Goal: Information Seeking & Learning: Get advice/opinions

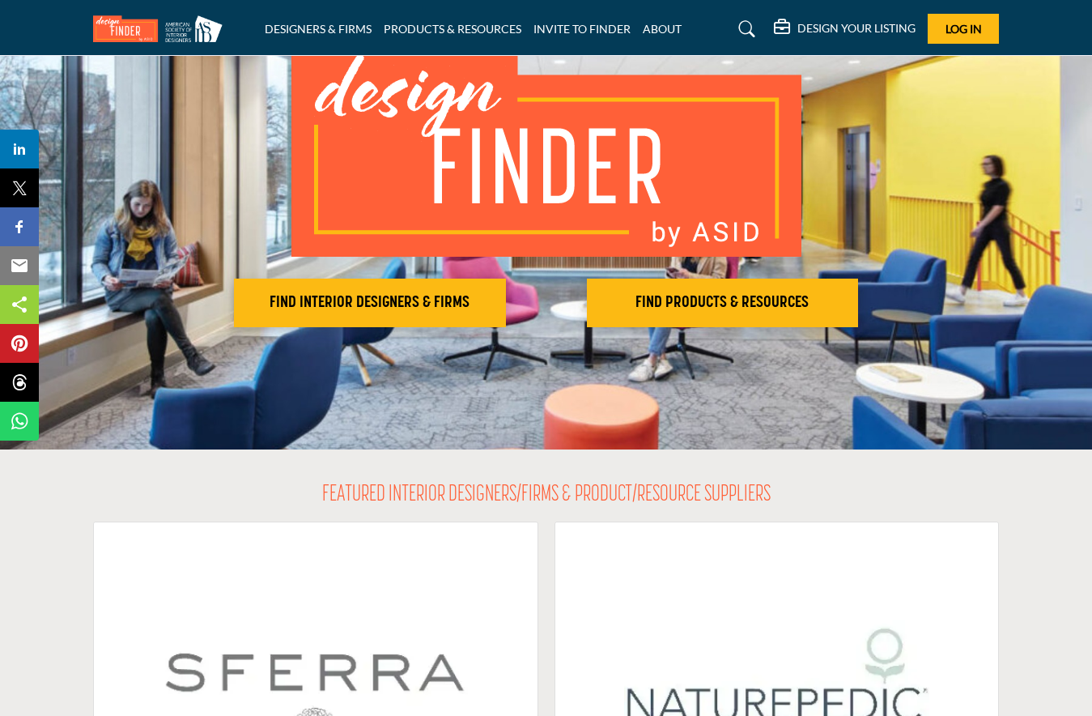
scroll to position [135, 0]
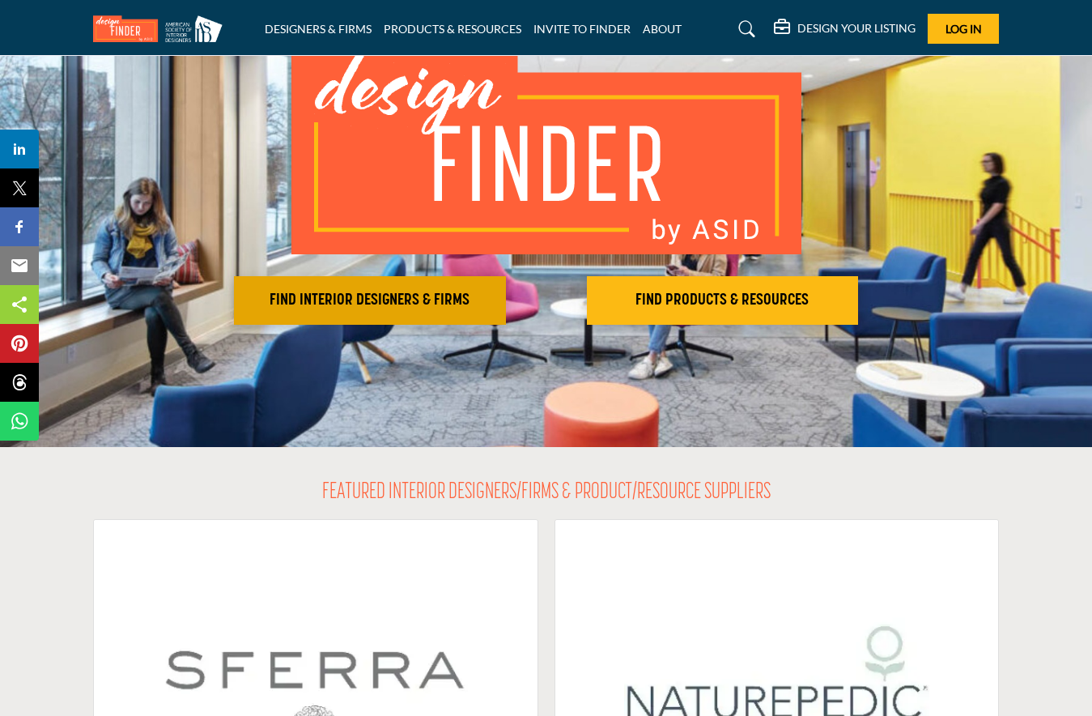
click at [346, 304] on h2 "FIND INTERIOR DESIGNERS & FIRMS" at bounding box center [370, 300] width 262 height 19
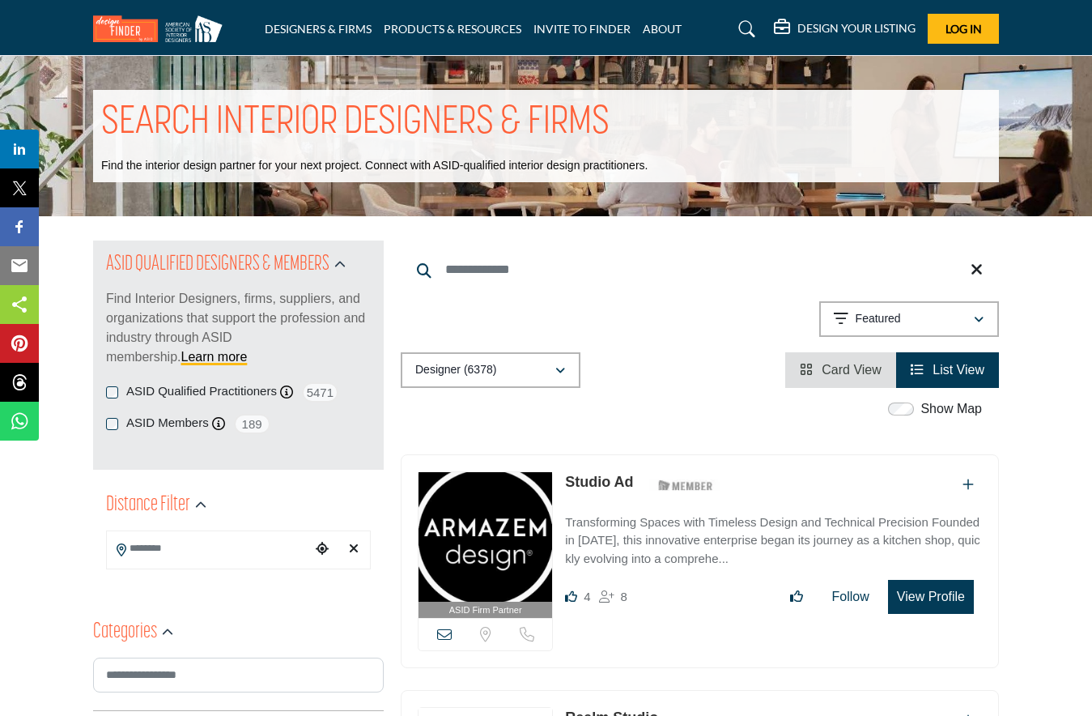
scroll to position [16, 0]
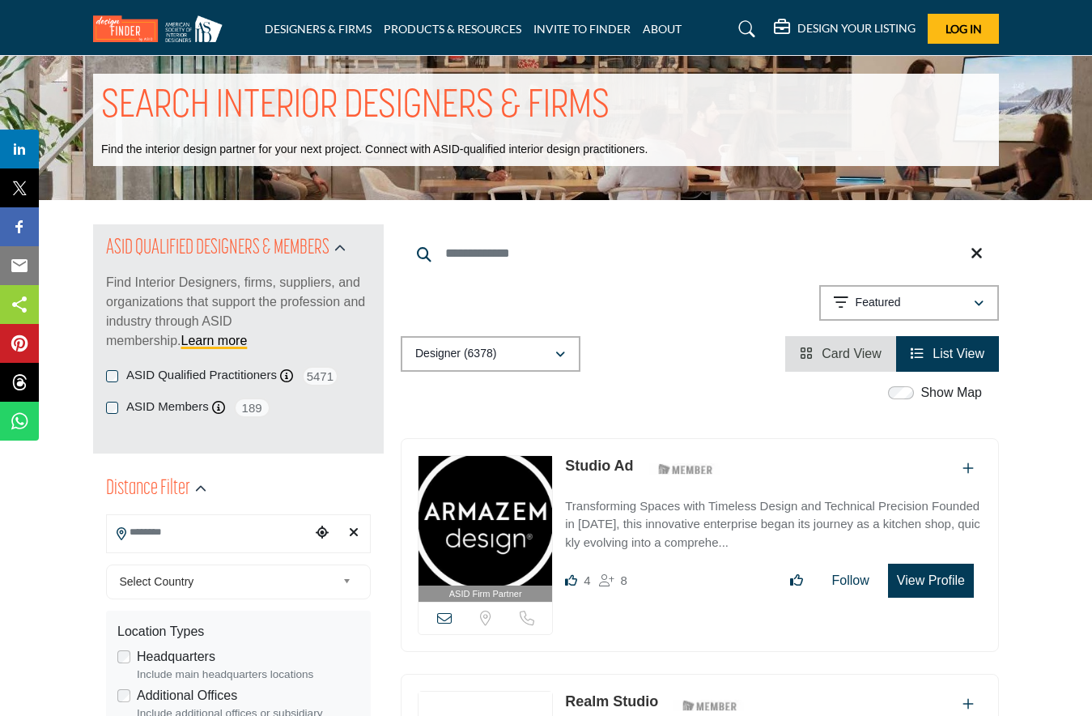
click at [220, 532] on input "Search Location" at bounding box center [209, 532] width 204 height 32
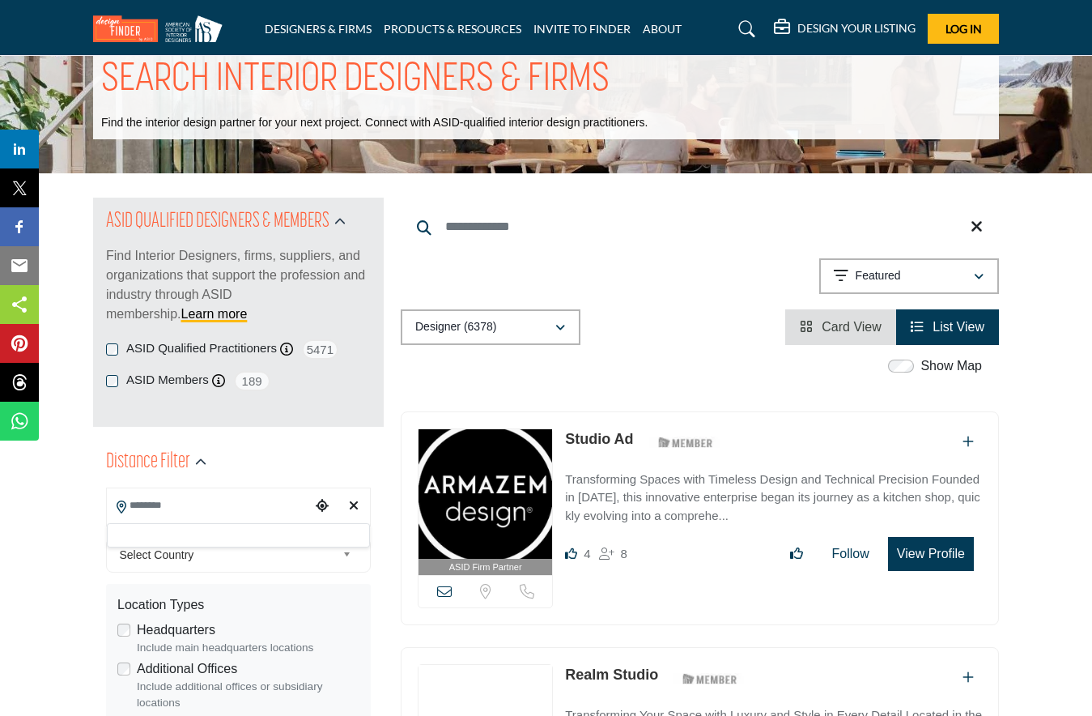
scroll to position [41, 0]
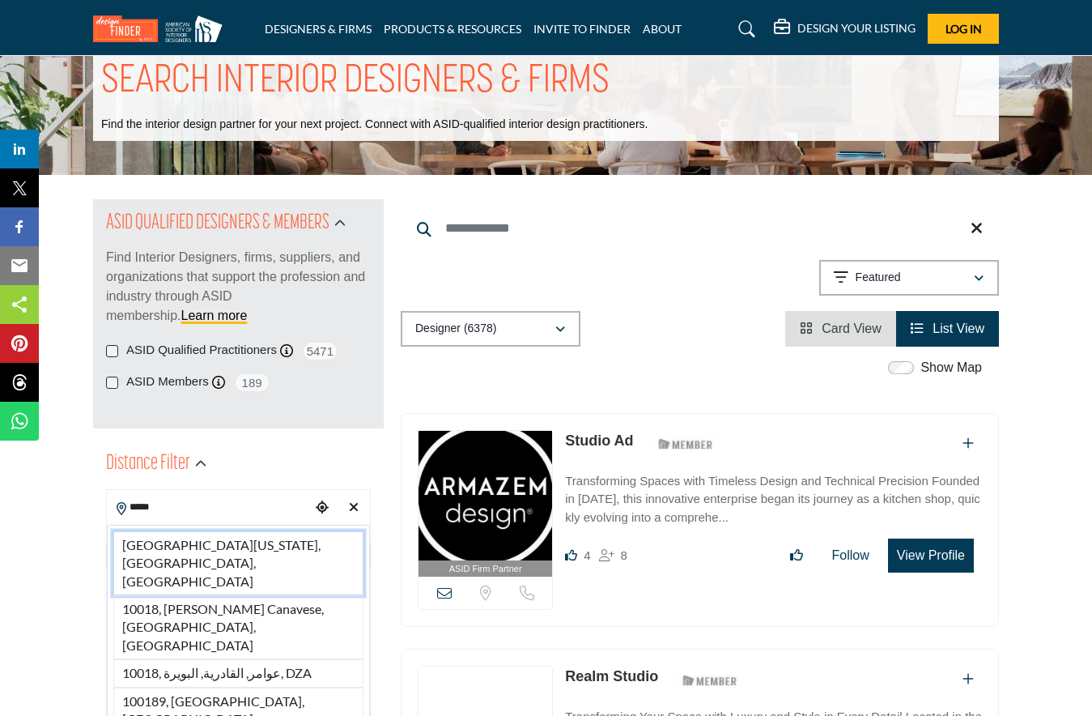
click at [247, 532] on li "10018, New York, NY, USA" at bounding box center [238, 563] width 250 height 64
type input "**********"
type input "***"
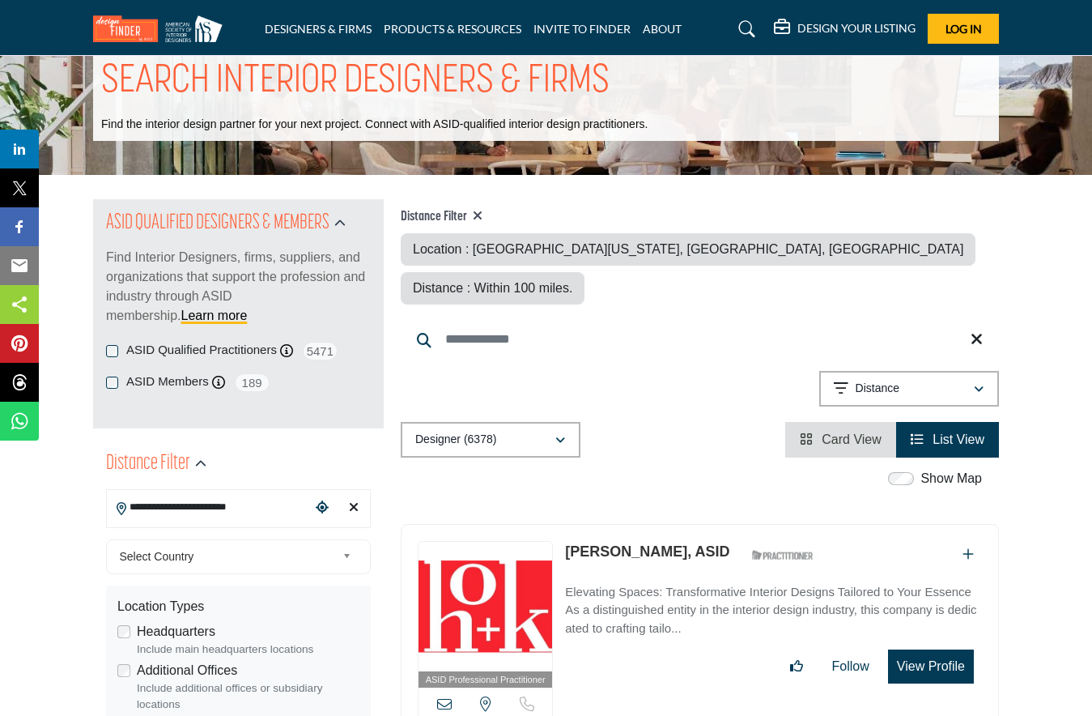
click at [245, 537] on div "**********" at bounding box center [238, 703] width 265 height 350
click at [242, 550] on span "Select Country" at bounding box center [228, 555] width 217 height 19
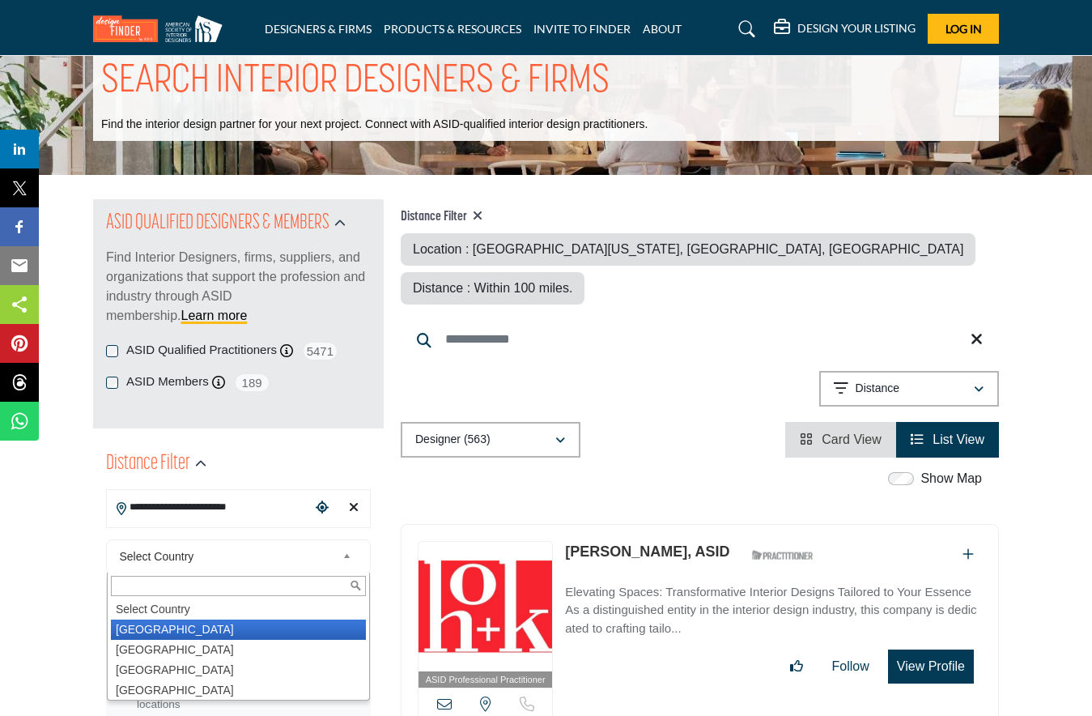
click at [212, 626] on li "United States" at bounding box center [238, 629] width 255 height 20
click at [212, 626] on label "Headquarters" at bounding box center [176, 631] width 79 height 19
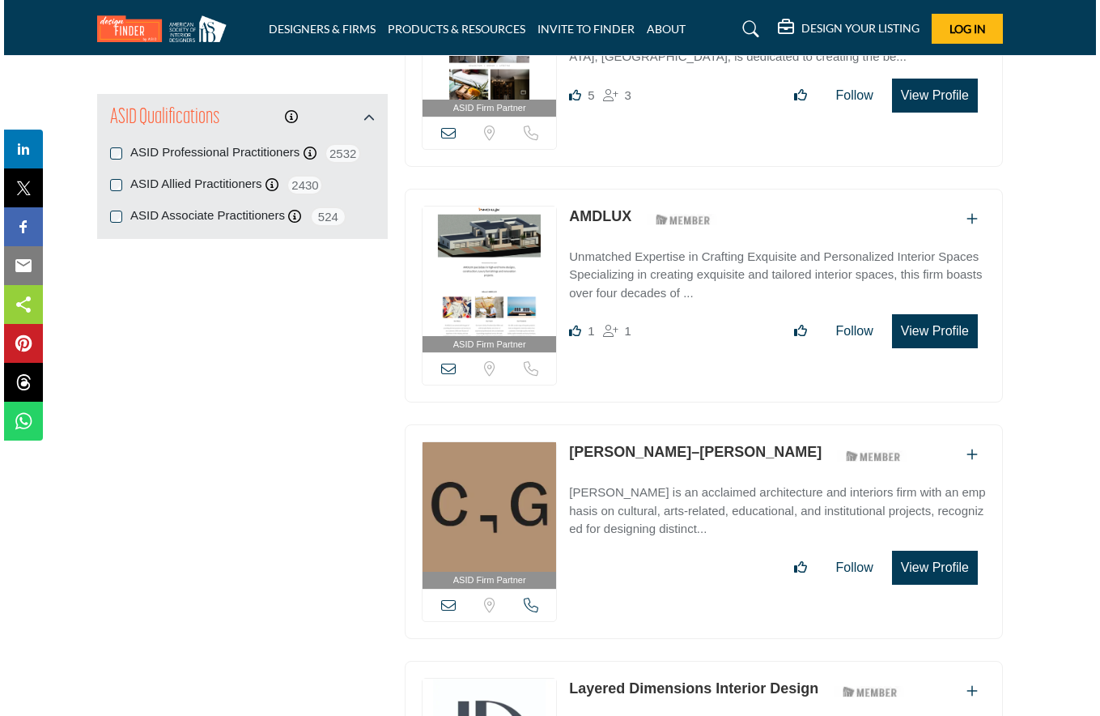
scroll to position [2424, 0]
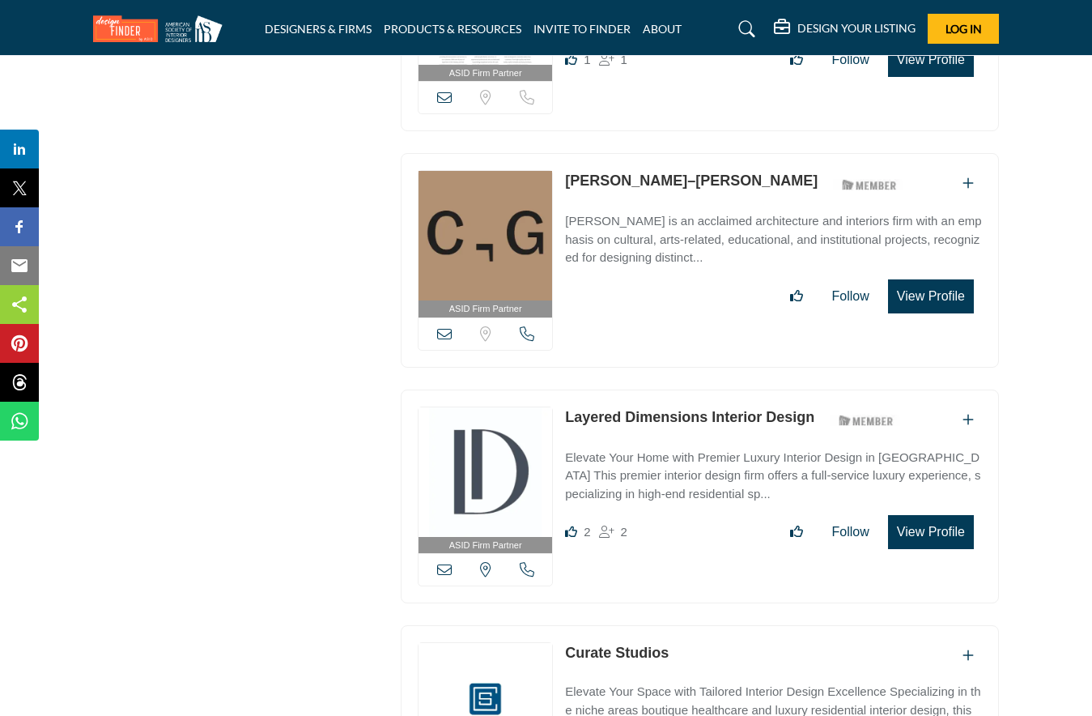
click at [467, 447] on img at bounding box center [485, 472] width 134 height 130
click at [467, 450] on img at bounding box center [485, 472] width 134 height 130
click at [911, 515] on button "View Profile" at bounding box center [931, 532] width 86 height 34
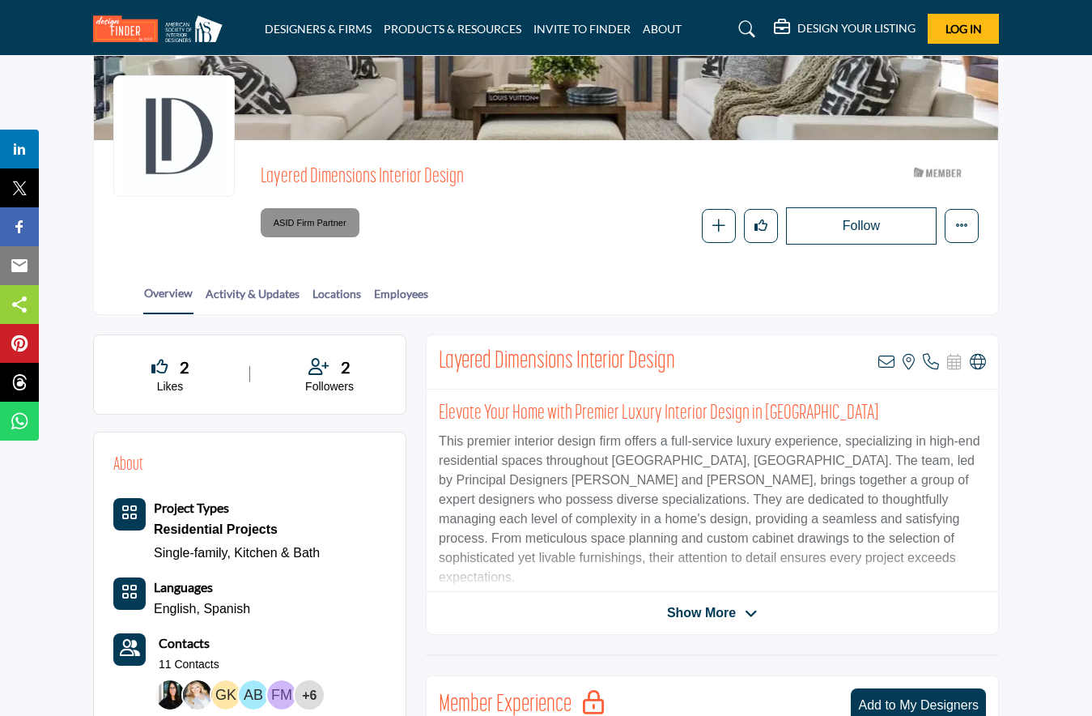
scroll to position [125, 0]
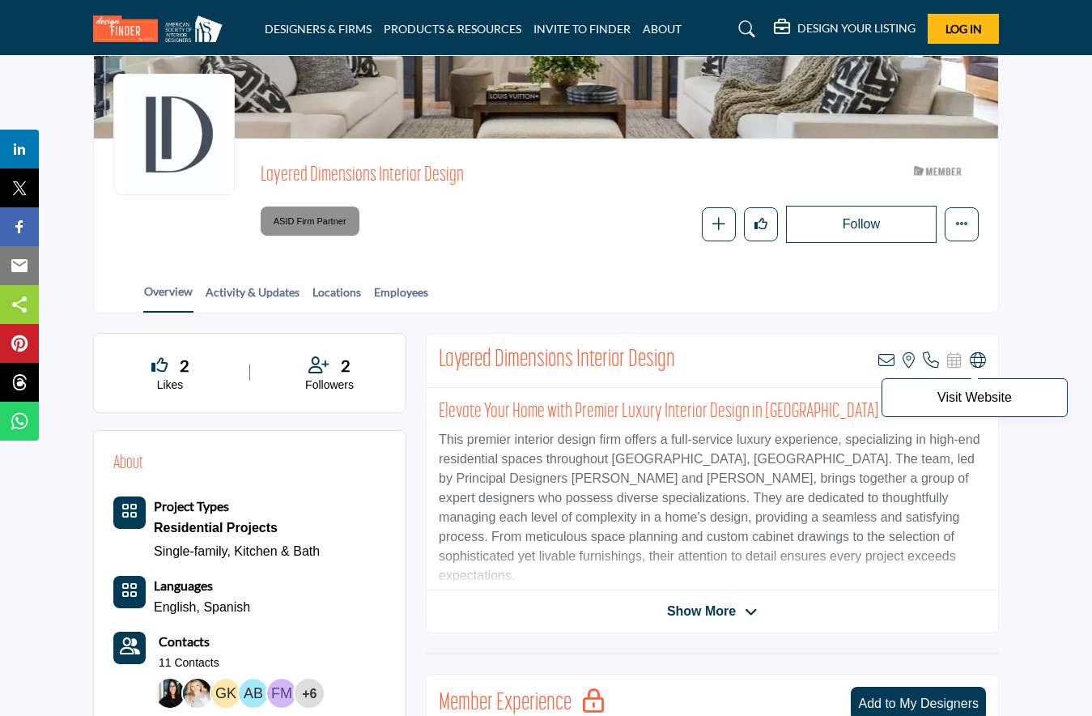
click at [979, 356] on icon at bounding box center [978, 360] width 16 height 16
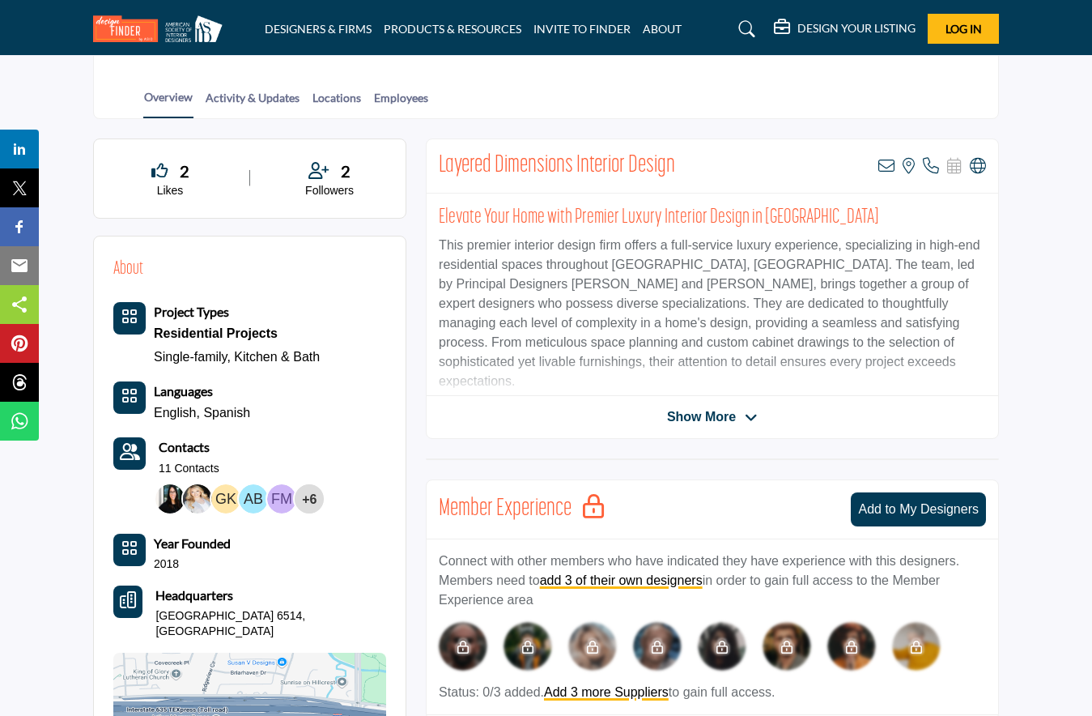
scroll to position [0, 0]
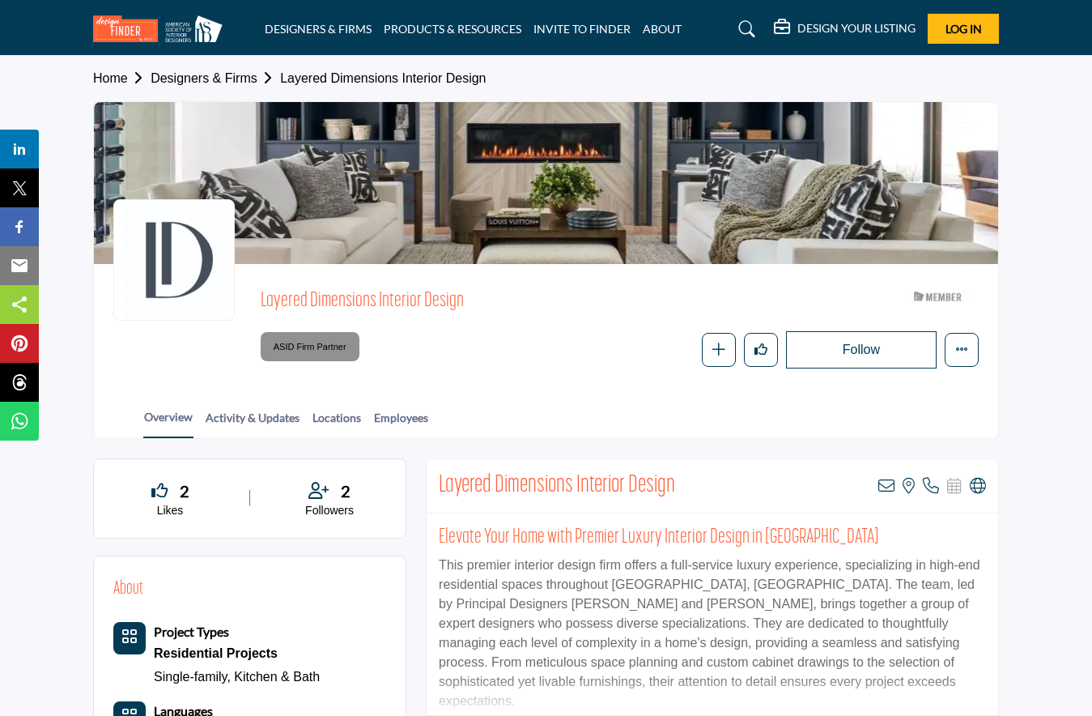
click at [246, 73] on link "Designers & Firms" at bounding box center [216, 78] width 130 height 14
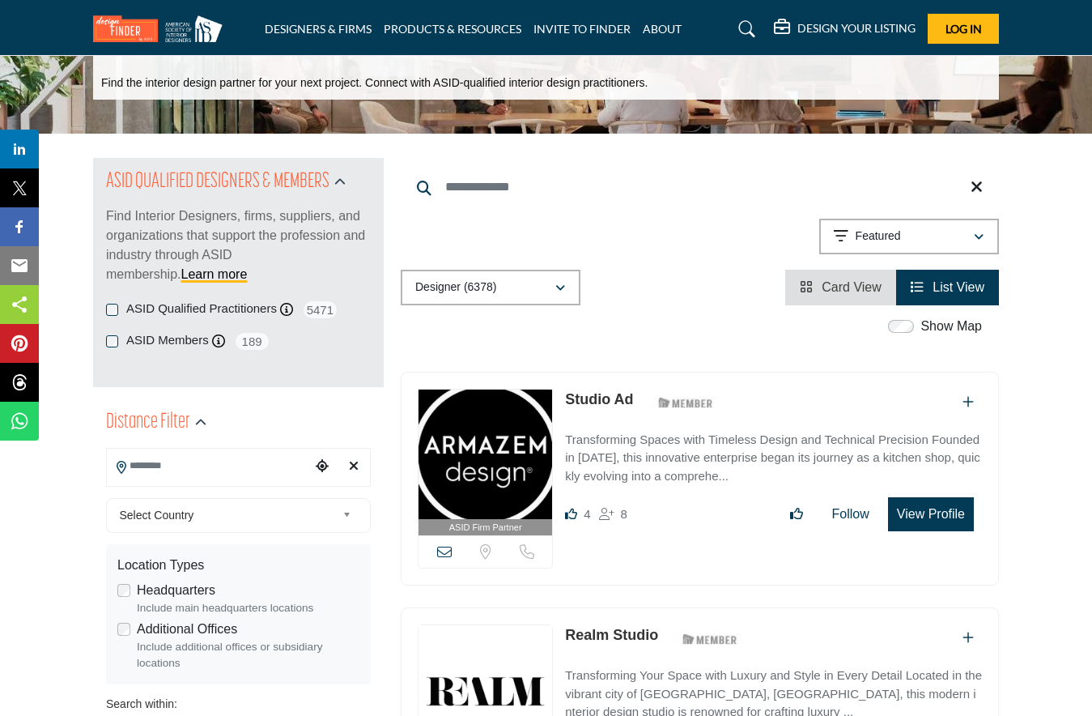
scroll to position [84, 0]
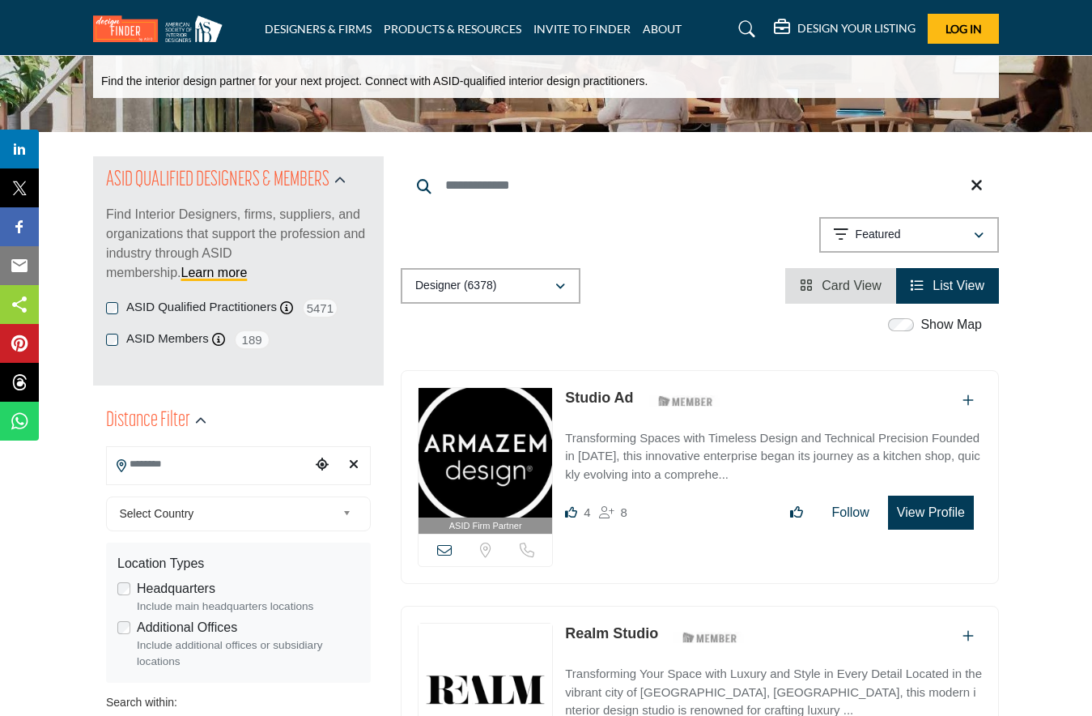
click at [261, 465] on input "Search Location" at bounding box center [209, 464] width 204 height 32
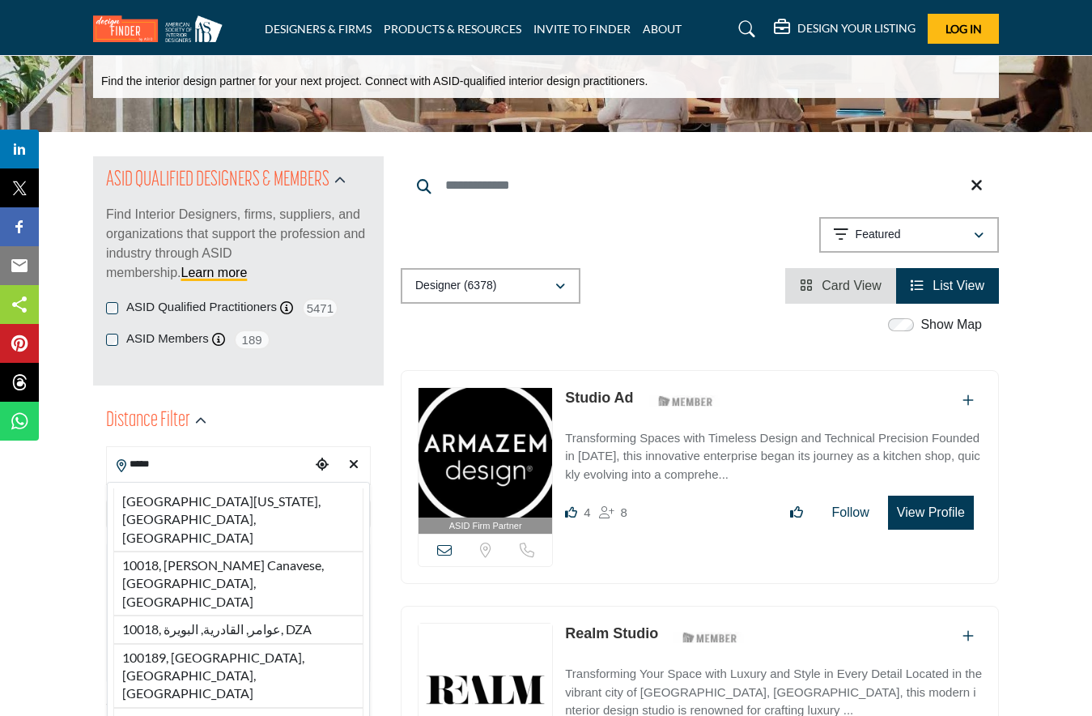
scroll to position [78, 0]
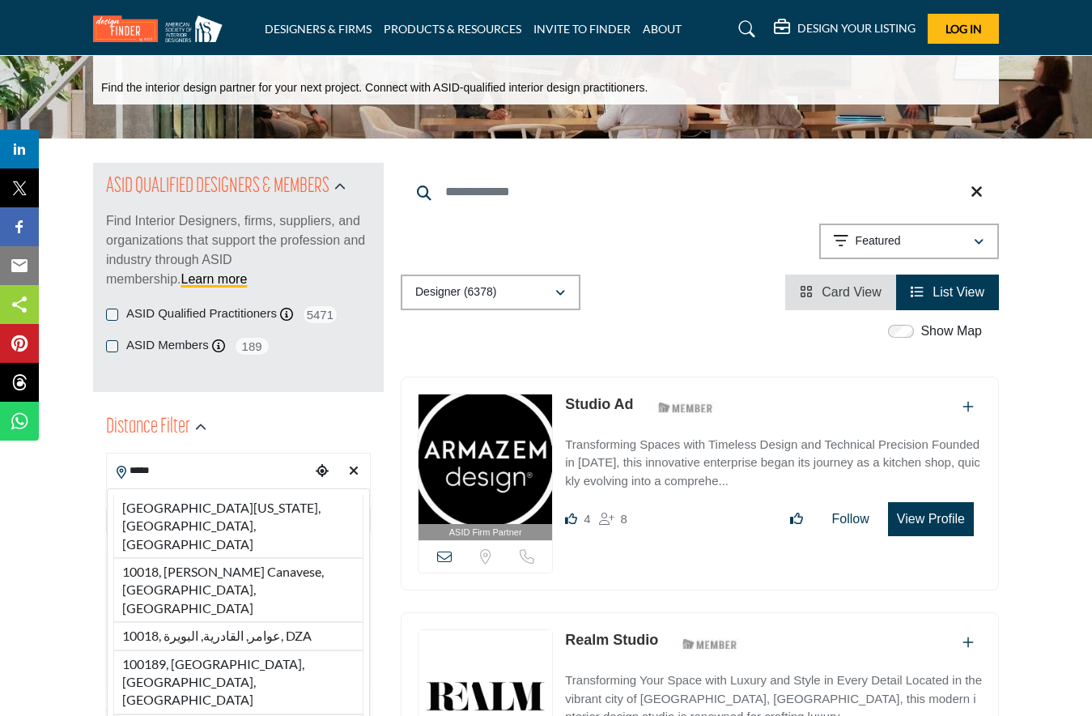
click at [256, 507] on li "10018, New York, NY, USA" at bounding box center [238, 526] width 250 height 63
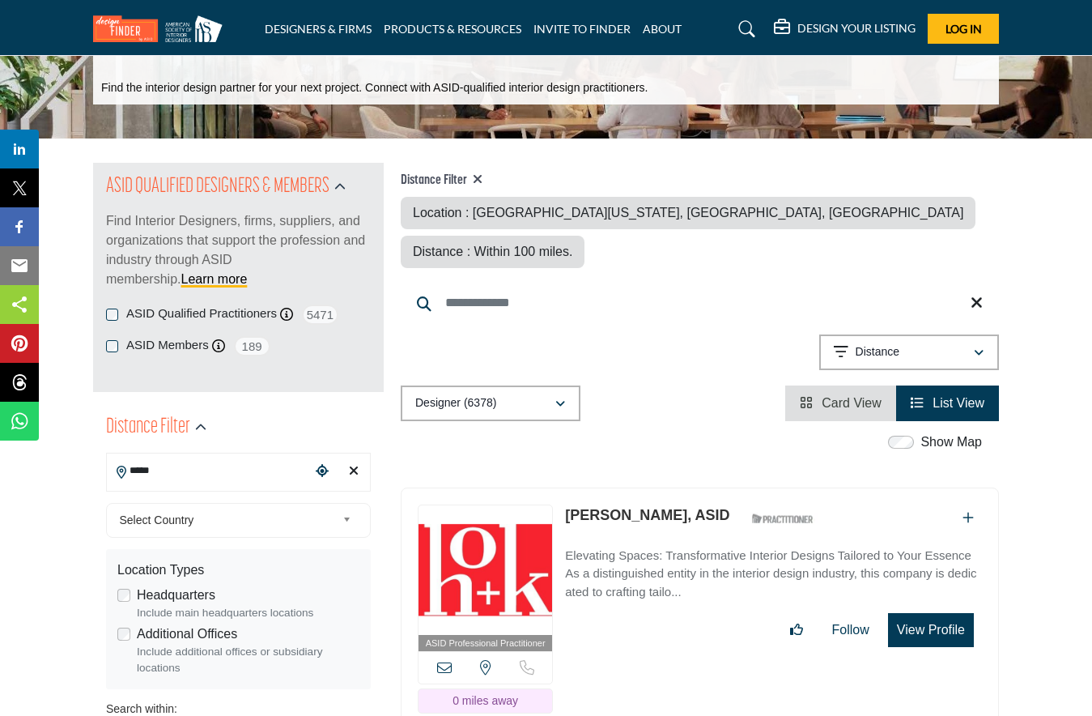
type input "**********"
click at [210, 521] on span "Select Country" at bounding box center [228, 519] width 217 height 19
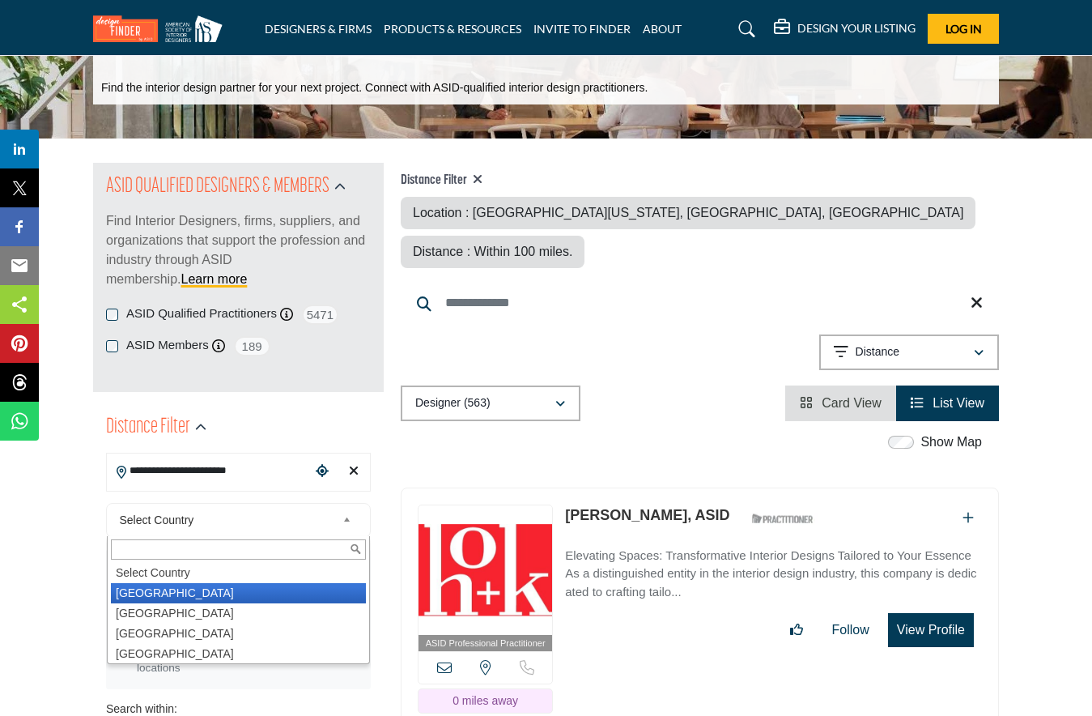
drag, startPoint x: 165, startPoint y: 597, endPoint x: 188, endPoint y: 591, distance: 23.6
click at [164, 597] on li "United States" at bounding box center [238, 593] width 255 height 20
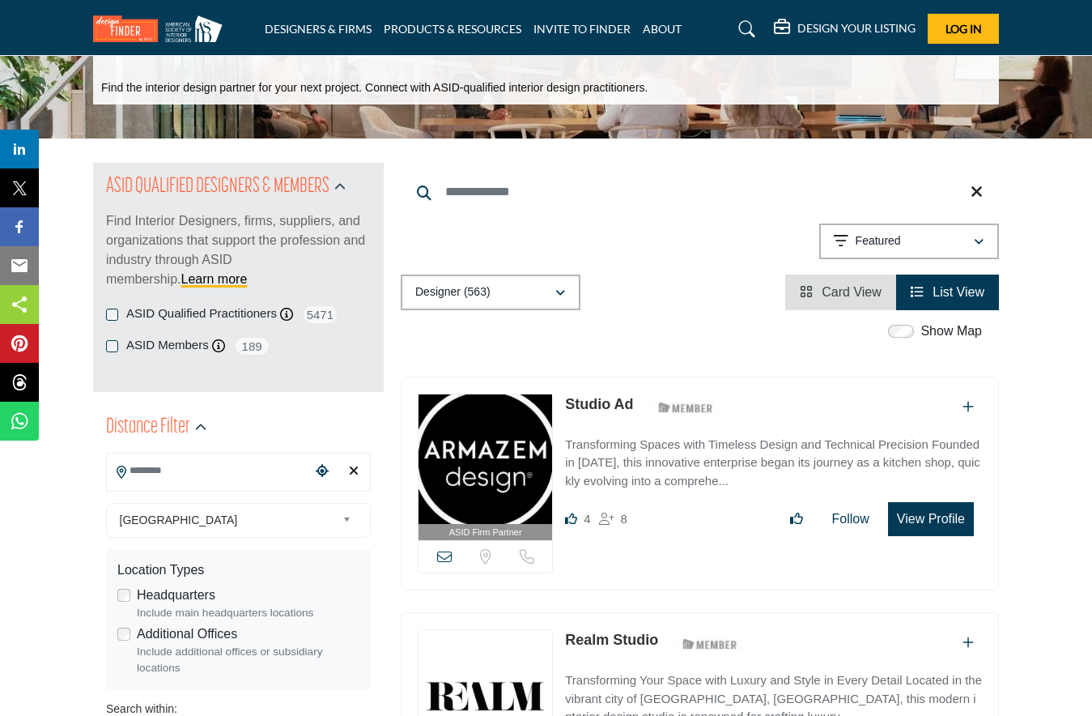
click at [188, 591] on label "Headquarters" at bounding box center [176, 594] width 79 height 19
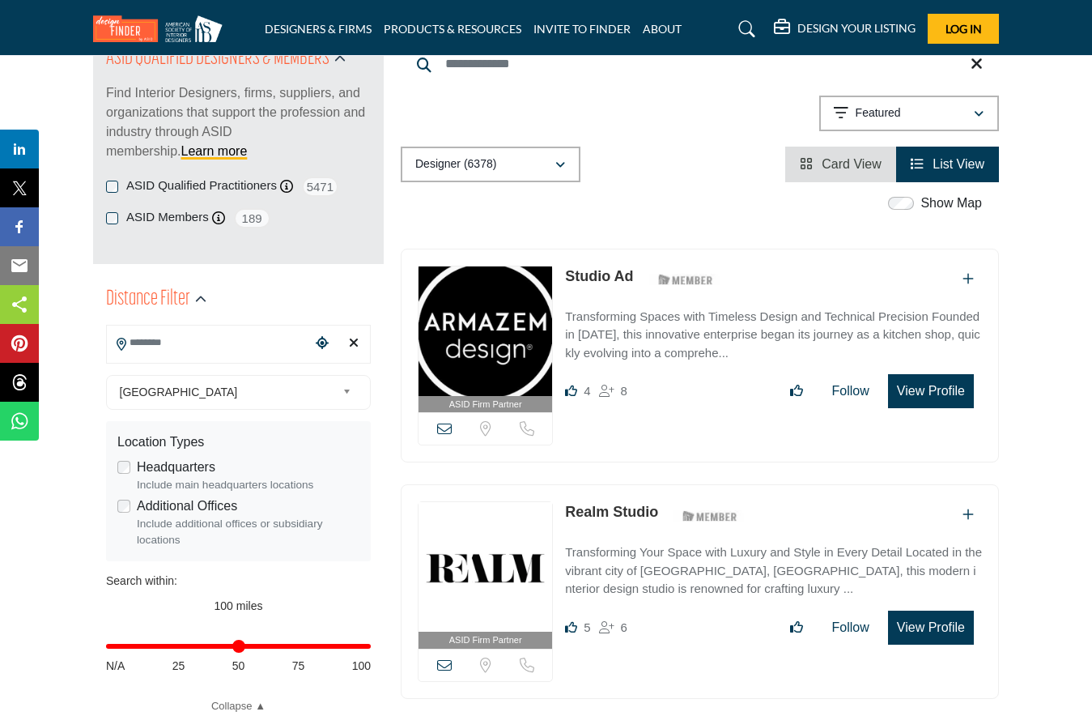
scroll to position [207, 0]
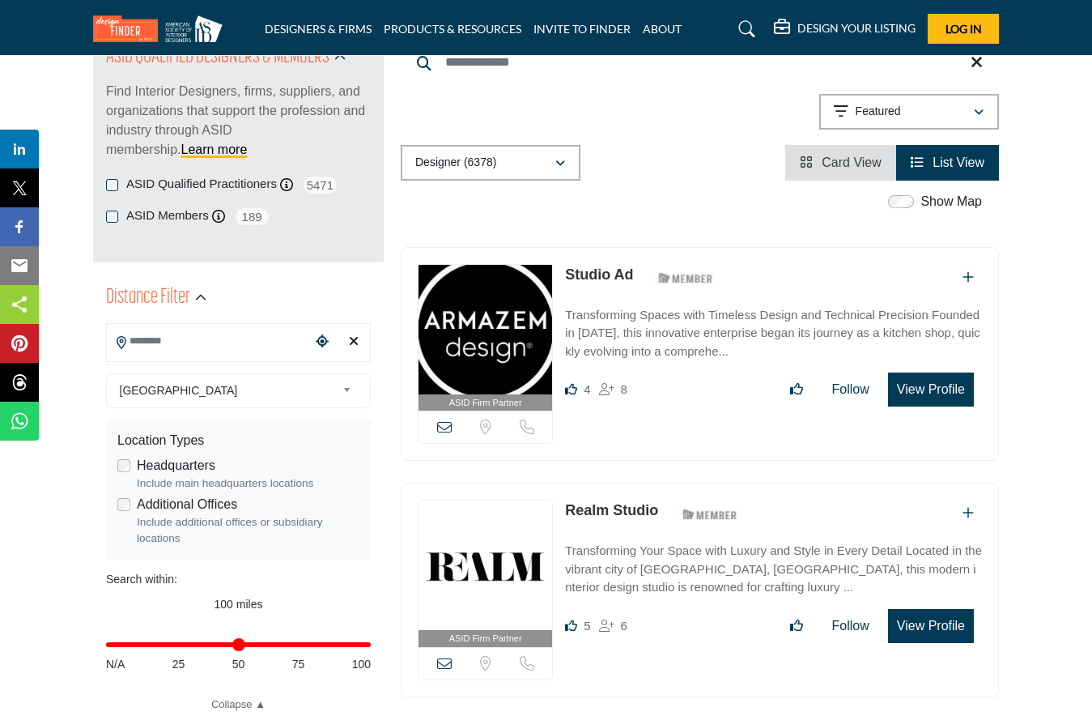
click at [180, 462] on label "Headquarters" at bounding box center [176, 465] width 79 height 19
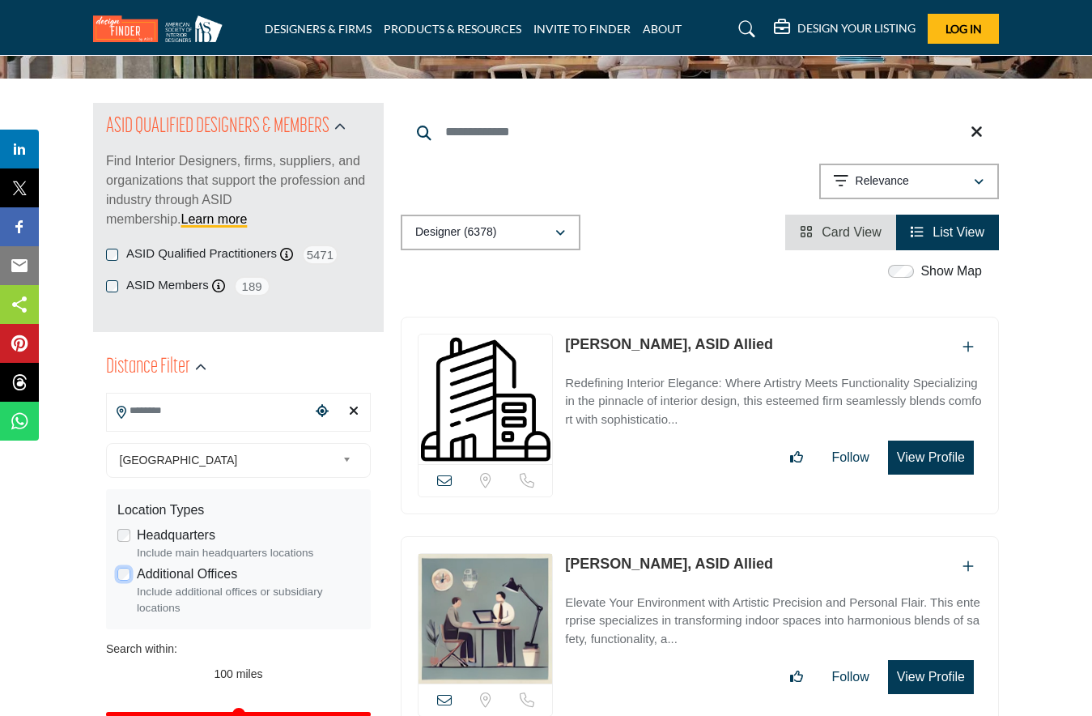
scroll to position [57, 0]
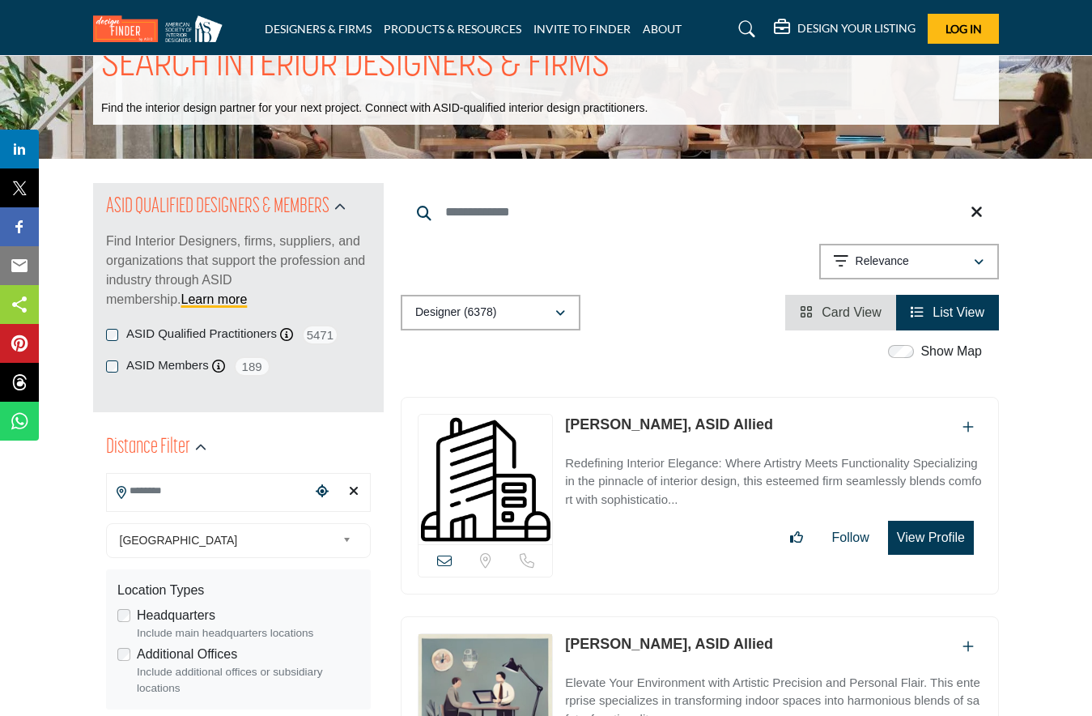
click at [847, 308] on span "Card View" at bounding box center [852, 312] width 60 height 14
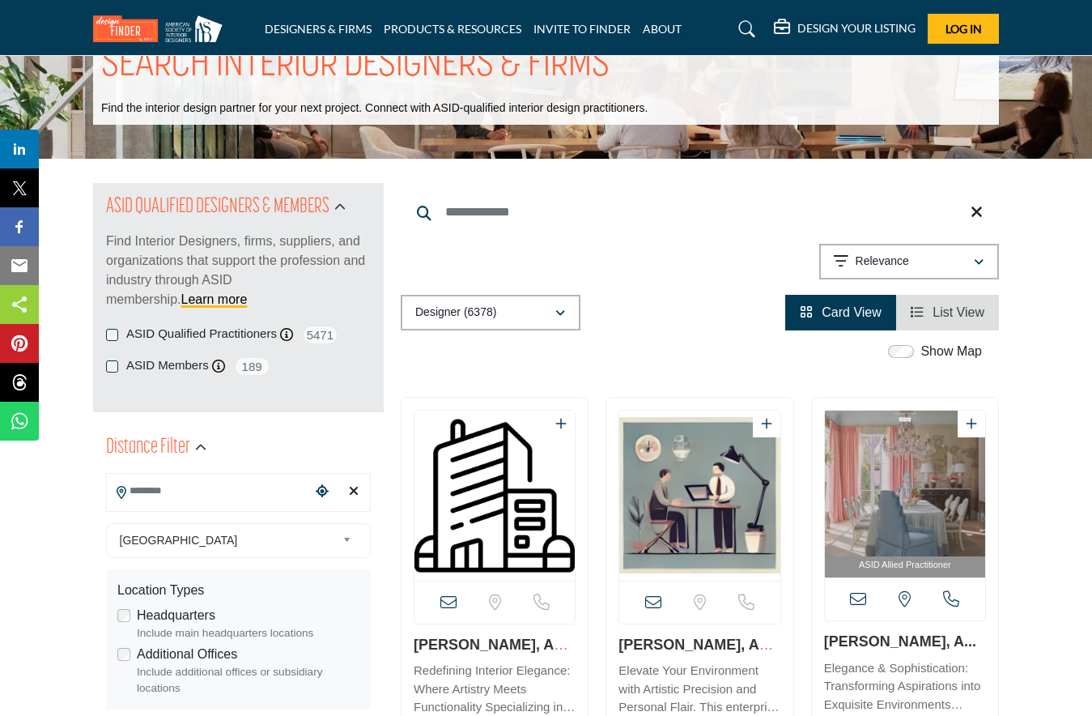
click at [969, 311] on span "List View" at bounding box center [958, 312] width 52 height 14
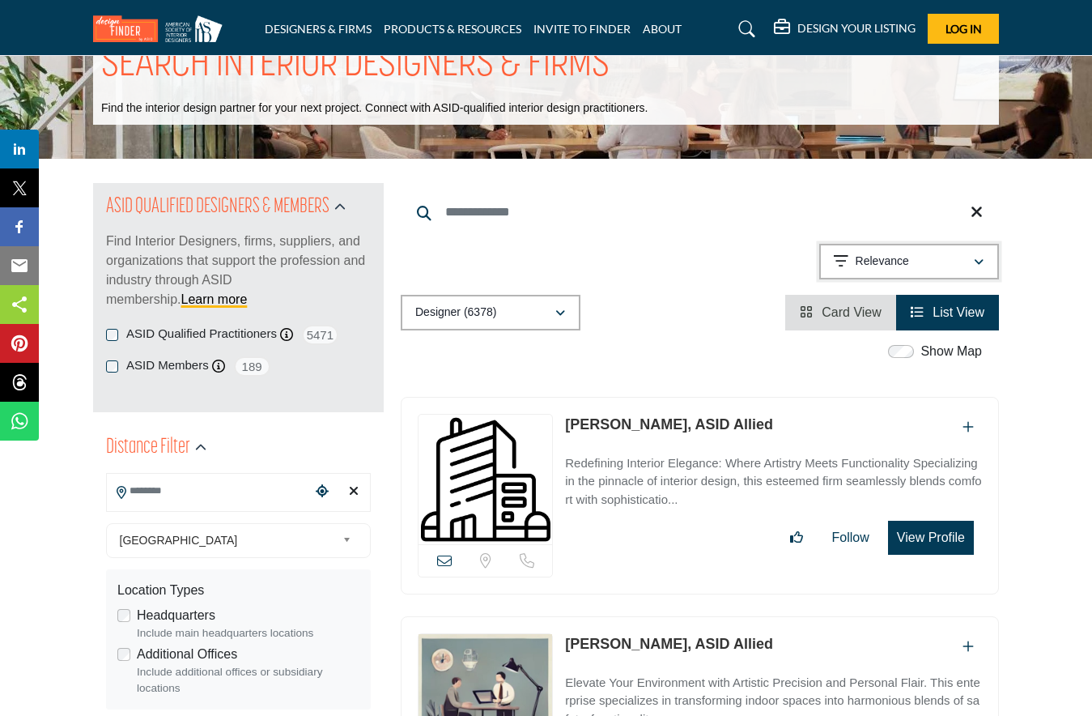
click at [986, 259] on button "Relevance" at bounding box center [909, 262] width 180 height 36
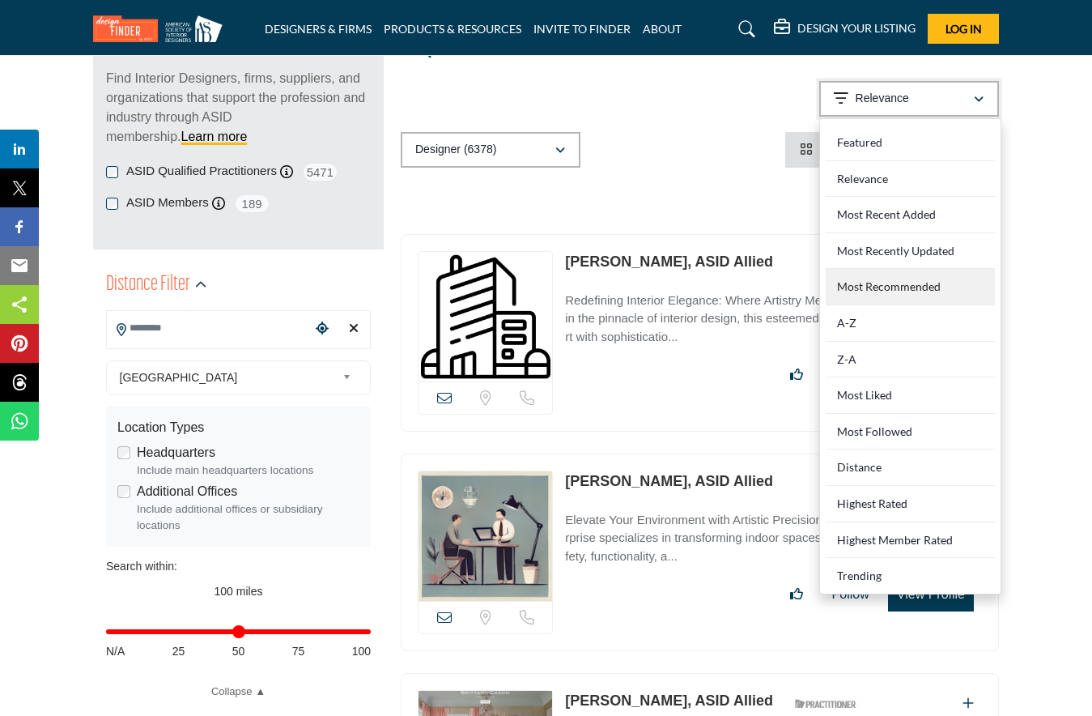
scroll to position [224, 0]
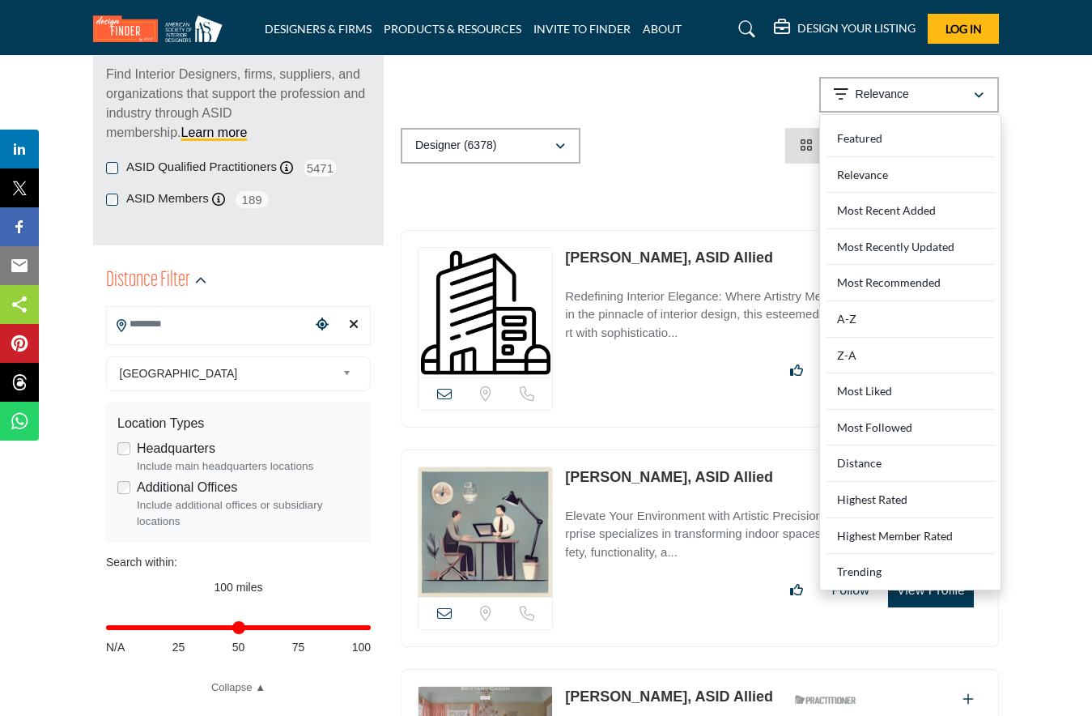
click at [855, 464] on div "Distance" at bounding box center [910, 463] width 169 height 36
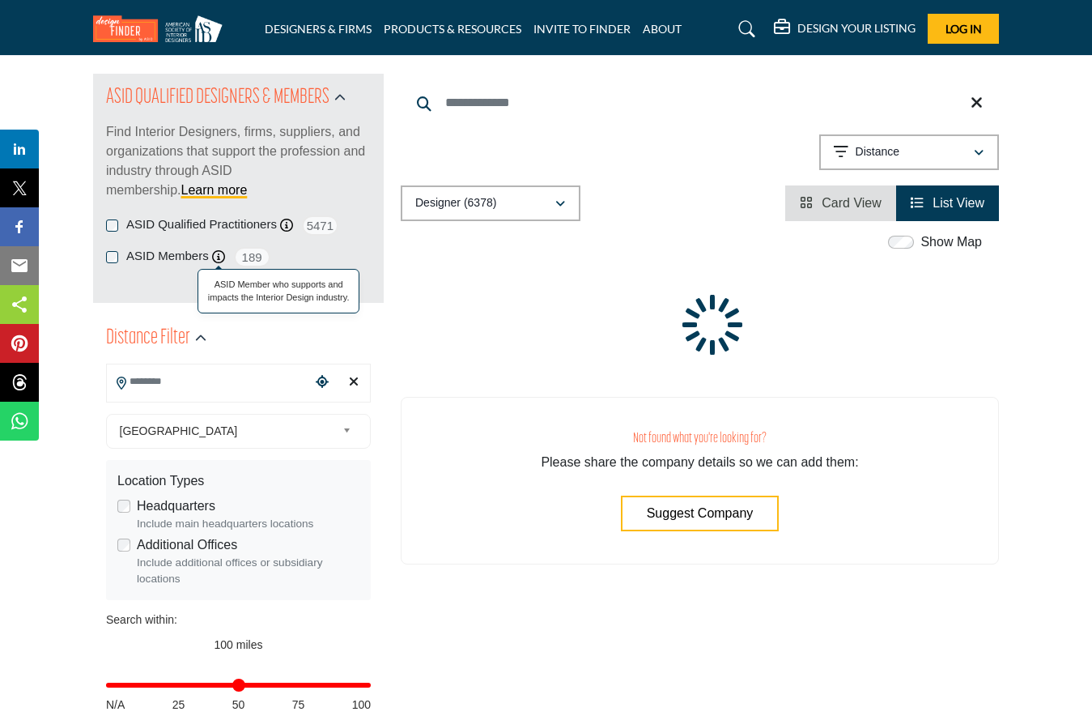
scroll to position [166, 0]
click at [237, 216] on label "ASID Qualified Practitioners" at bounding box center [201, 225] width 151 height 19
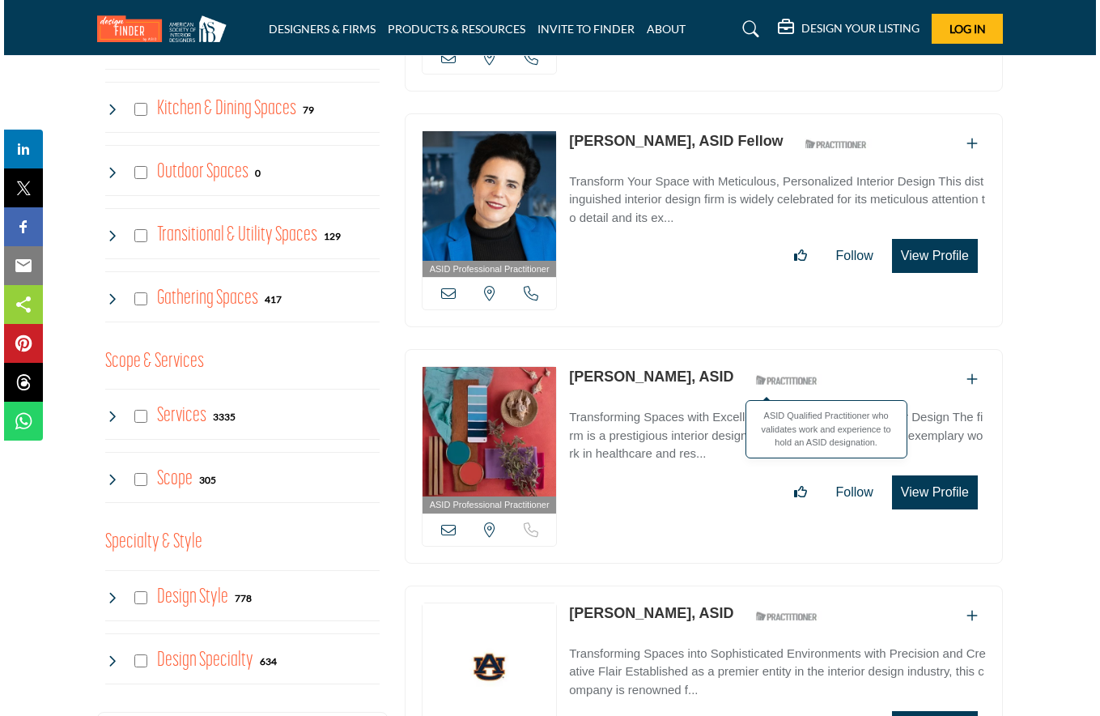
scroll to position [1355, 0]
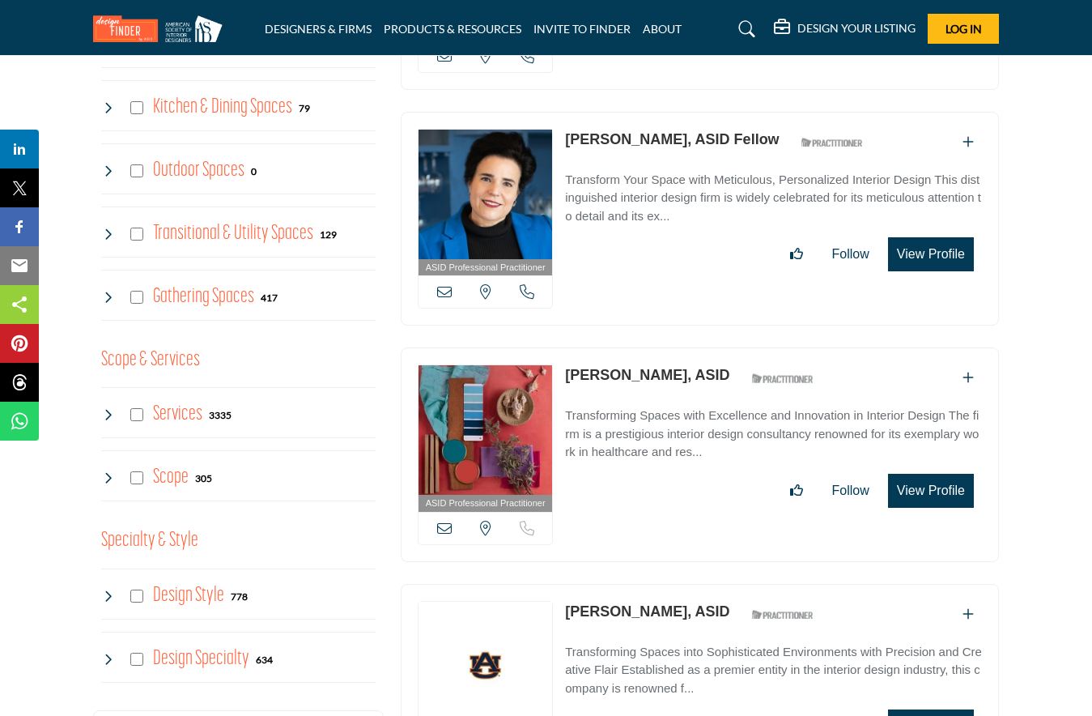
click at [930, 489] on button "View Profile" at bounding box center [931, 491] width 86 height 34
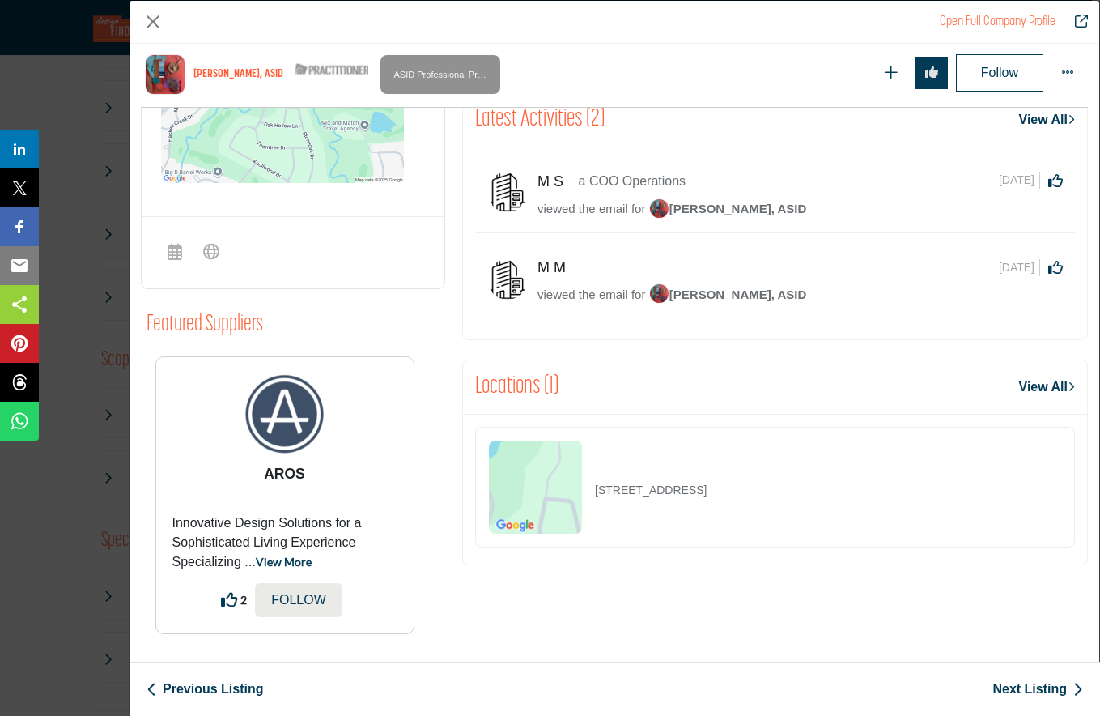
scroll to position [0, 0]
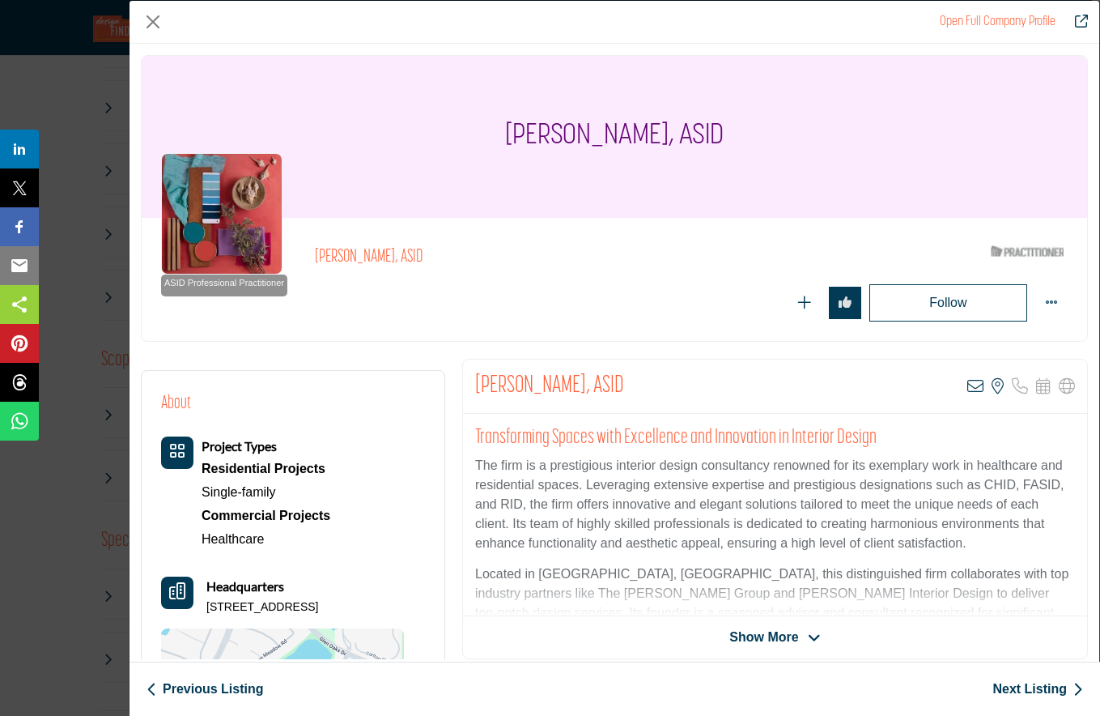
click at [650, 274] on div "Sonya Odell, ASID ASID Qualified Practitioner who validates work and experience…" at bounding box center [691, 279] width 753 height 84
